Goal: Task Accomplishment & Management: Use online tool/utility

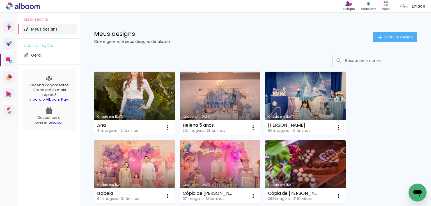
click at [149, 101] on link "Criado em [DATE]" at bounding box center [134, 103] width 81 height 63
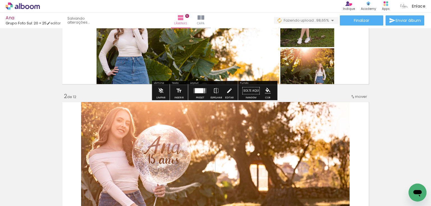
scroll to position [90, 0]
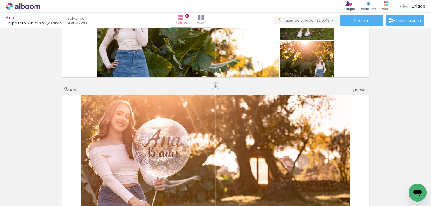
click at [10, 188] on input "Todas as fotos" at bounding box center [15, 189] width 21 height 5
click at [0, 0] on slot "Não utilizadas" at bounding box center [0, 0] width 0 height 0
type input "Não utilizadas"
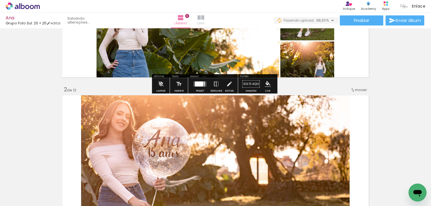
click at [205, 21] on span "Capa" at bounding box center [201, 23] width 8 height 5
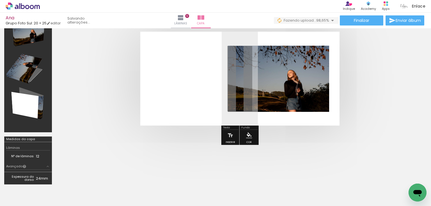
scroll to position [30, 0]
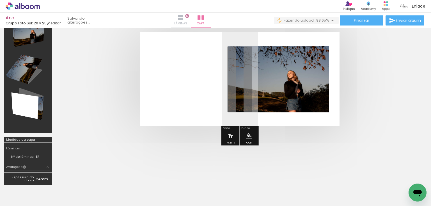
click at [184, 20] on iron-icon at bounding box center [180, 17] width 7 height 7
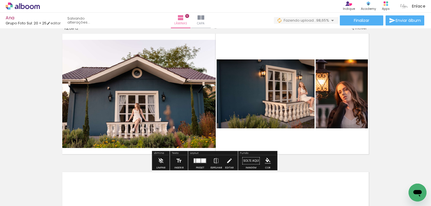
scroll to position [1528, 0]
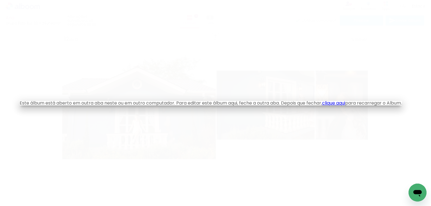
click at [338, 104] on link "clique aqui" at bounding box center [333, 103] width 23 height 6
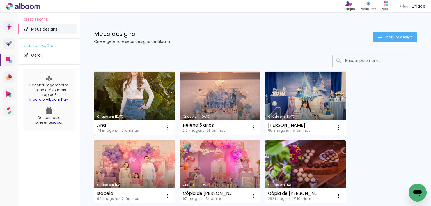
click at [145, 87] on link "Criado em [DATE]" at bounding box center [134, 103] width 81 height 63
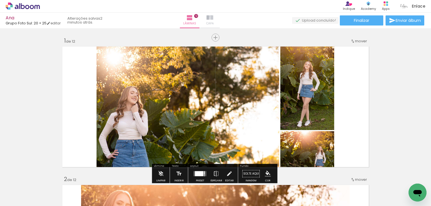
click at [213, 19] on iron-icon at bounding box center [210, 17] width 7 height 7
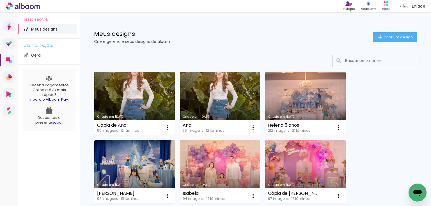
click at [133, 101] on link "Criado em [DATE]" at bounding box center [134, 103] width 81 height 63
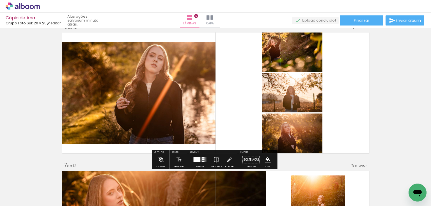
scroll to position [734, 0]
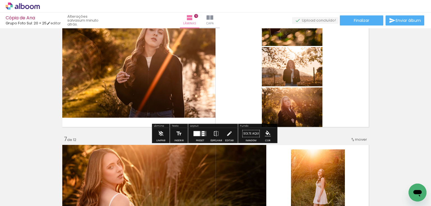
click at [27, 186] on div "Biblioteca 54 fotos Todas as fotos Não utilizadas Adicionar Fotos" at bounding box center [17, 189] width 35 height 28
click at [26, 188] on input "Todas as fotos" at bounding box center [15, 189] width 21 height 5
click at [28, 186] on paper-item "Não utilizadas" at bounding box center [18, 187] width 29 height 5
type input "Não utilizadas"
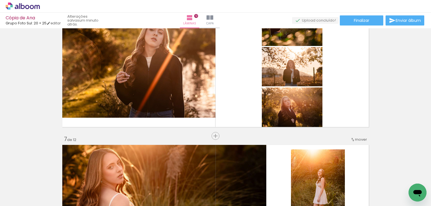
scroll to position [0, 277]
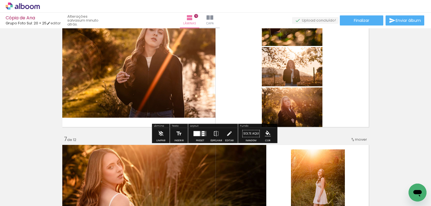
click at [401, 63] on div "Inserir lâmina 1 de 12 Inserir lâmina 2 de 12 Inserir lâmina 3 de 12 Inserir lâ…" at bounding box center [215, 199] width 431 height 1804
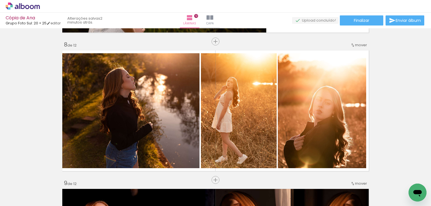
scroll to position [1018, 0]
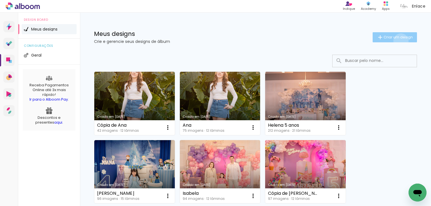
click at [397, 41] on paper-button "Criar um design" at bounding box center [395, 37] width 44 height 10
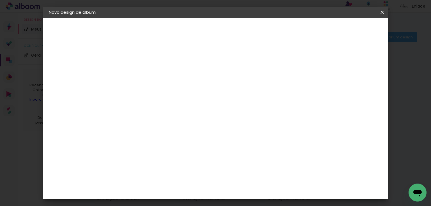
click at [141, 79] on input at bounding box center [141, 75] width 0 height 9
type input "[PERSON_NAME]"
type paper-input "[PERSON_NAME]"
click at [198, 32] on paper-button "Avançar" at bounding box center [185, 30] width 28 height 10
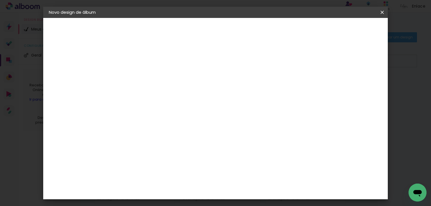
click at [185, 131] on paper-item "Grupo Foto Sul" at bounding box center [155, 140] width 61 height 19
click at [246, 32] on paper-button "Avançar" at bounding box center [232, 30] width 28 height 10
click at [179, 121] on span "20 × 25" at bounding box center [165, 128] width 26 height 15
click at [0, 0] on slot "Avançar" at bounding box center [0, 0] width 0 height 0
click at [354, 33] on paper-button "Iniciar design" at bounding box center [335, 30] width 37 height 10
